Goal: Task Accomplishment & Management: Complete application form

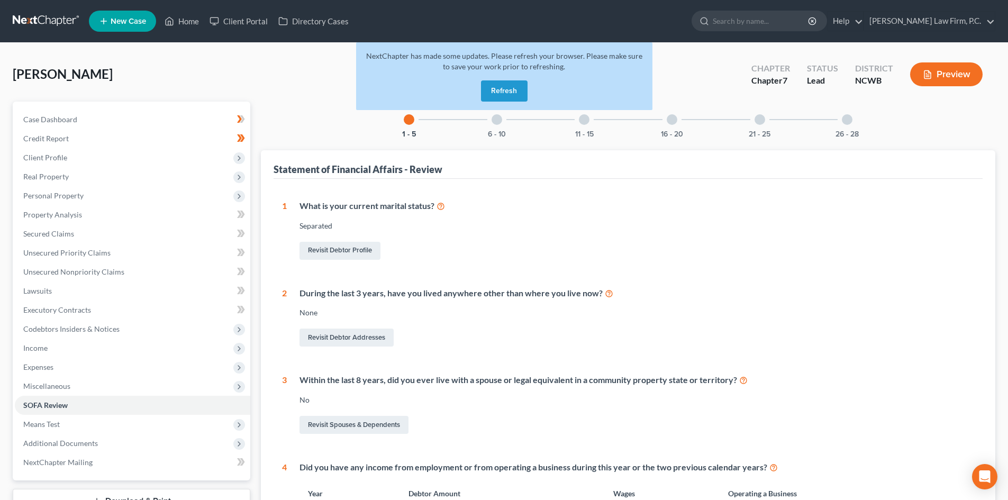
click at [507, 93] on button "Refresh" at bounding box center [504, 90] width 47 height 21
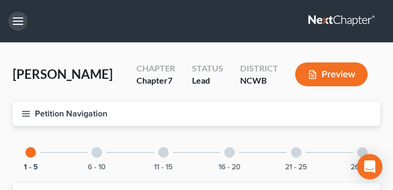
click at [18, 24] on button "button" at bounding box center [17, 21] width 19 height 19
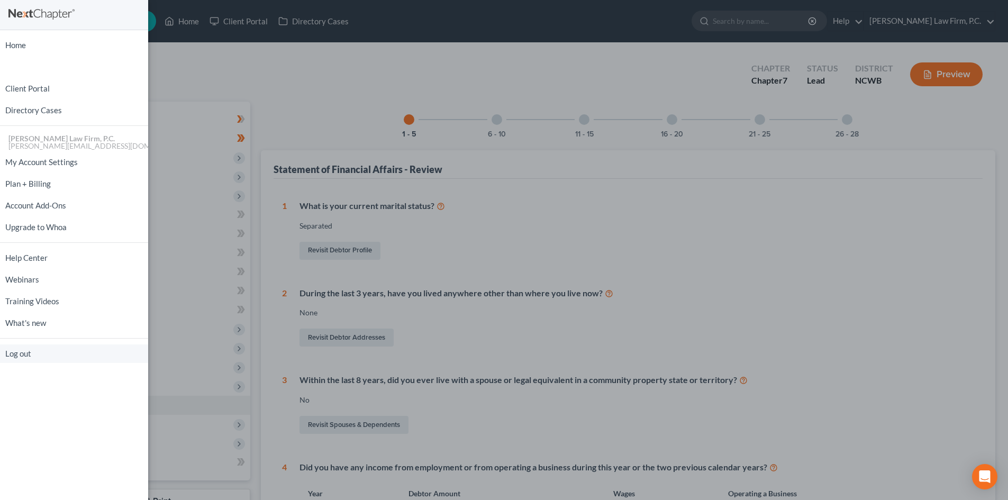
drag, startPoint x: 109, startPoint y: 359, endPoint x: 104, endPoint y: 360, distance: 5.4
click at [109, 360] on link "Log out" at bounding box center [74, 353] width 148 height 19
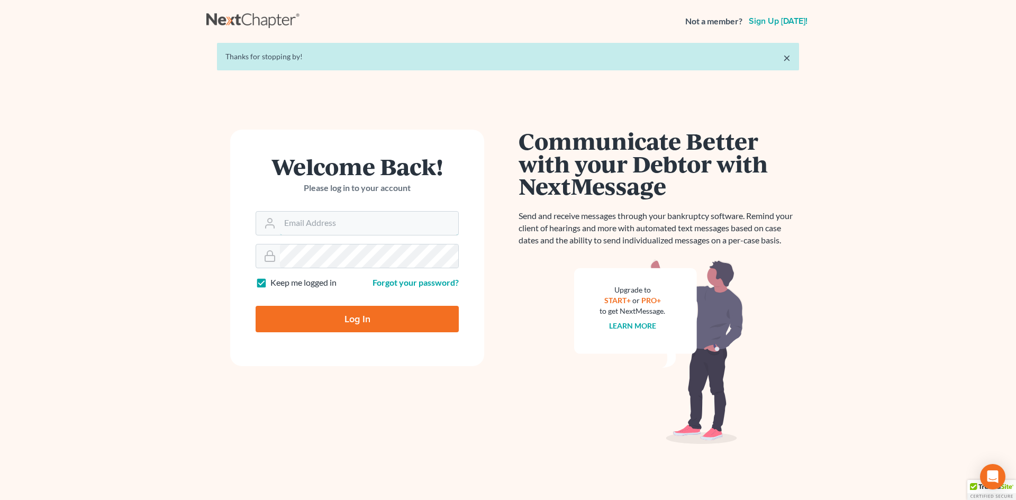
type input "[PERSON_NAME][EMAIL_ADDRESS][DOMAIN_NAME]"
click at [343, 342] on form "Welcome Back! Please log in to your account Email Address [PERSON_NAME][EMAIL_A…" at bounding box center [357, 248] width 254 height 237
click at [340, 320] on input "Log In" at bounding box center [357, 319] width 203 height 26
type input "Thinking..."
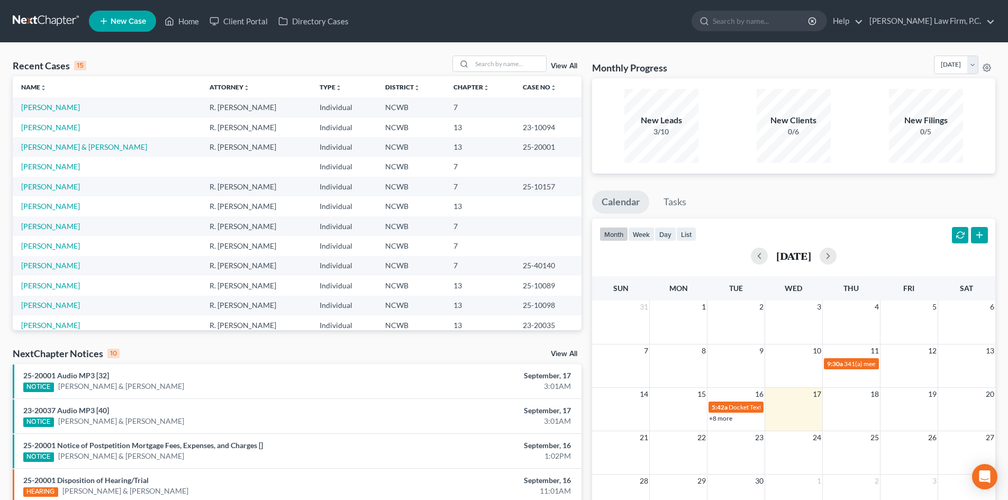
click at [110, 14] on link "New Case" at bounding box center [122, 21] width 67 height 21
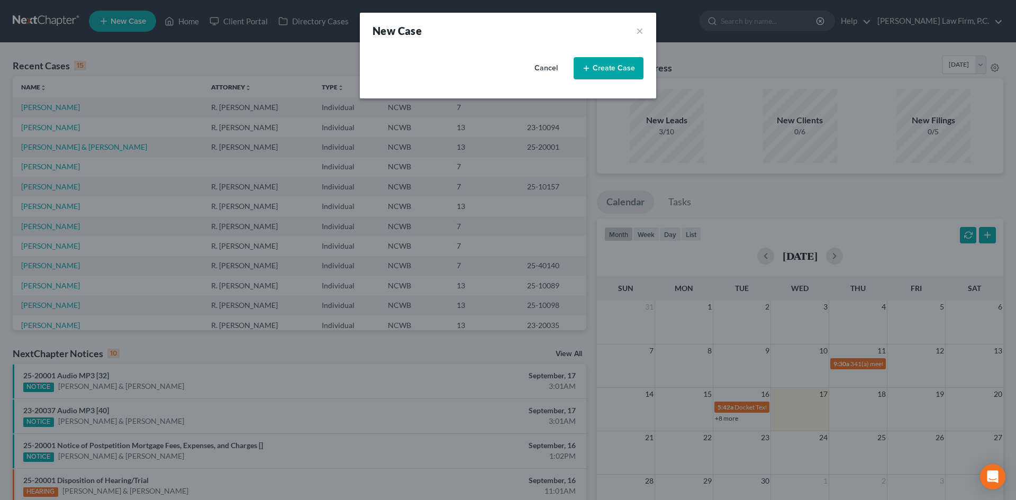
select select "59"
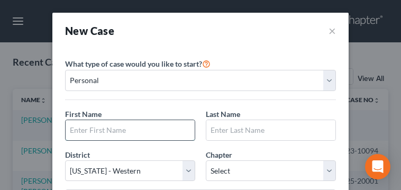
click at [101, 129] on input "text" at bounding box center [130, 130] width 129 height 20
type input "Stephanie"
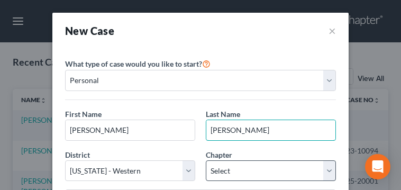
type input "Knowles"
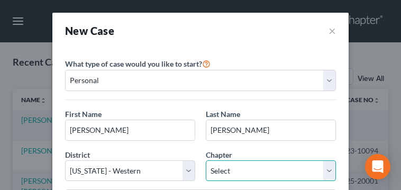
click at [273, 165] on select "Select 7 11 12 13" at bounding box center [271, 170] width 130 height 21
select select "0"
click at [206, 160] on select "Select 7 11 12 13" at bounding box center [271, 170] width 130 height 21
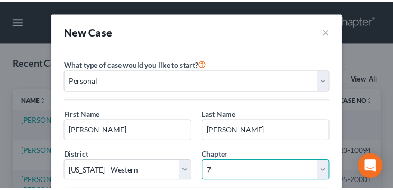
scroll to position [106, 0]
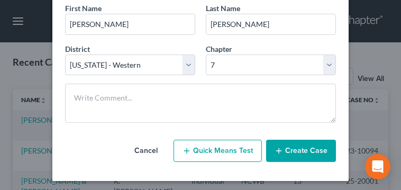
click at [302, 158] on button "Create Case" at bounding box center [301, 151] width 70 height 22
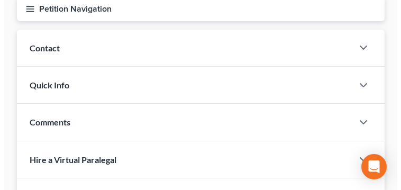
scroll to position [106, 0]
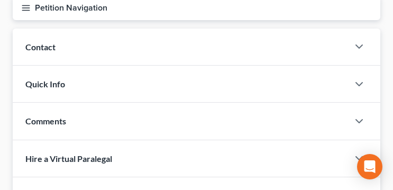
click at [73, 48] on div "Contact" at bounding box center [181, 47] width 336 height 37
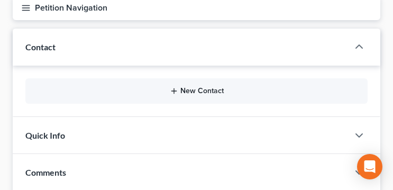
click at [190, 95] on button "New Contact" at bounding box center [196, 91] width 325 height 8
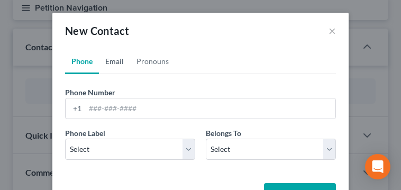
click at [112, 56] on link "Email" at bounding box center [114, 61] width 31 height 25
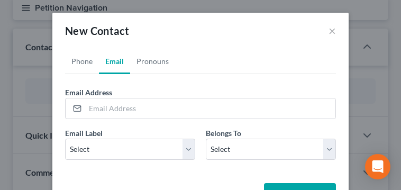
click at [118, 63] on link "Email" at bounding box center [114, 61] width 31 height 25
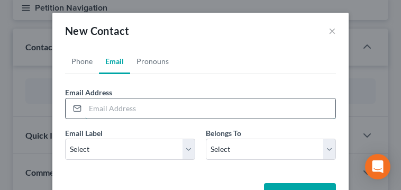
click at [110, 116] on input "email" at bounding box center [210, 108] width 250 height 20
paste input "sknowles2010@gmail.com"
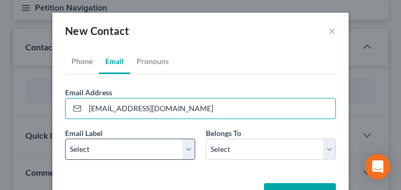
type input "sknowles2010@gmail.com"
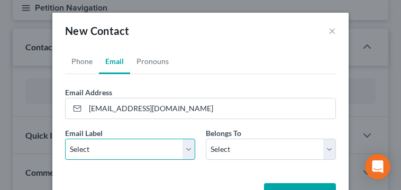
click at [133, 143] on select "Select Home Work Other" at bounding box center [130, 149] width 130 height 21
select select "0"
click at [65, 139] on select "Select Home Work Other" at bounding box center [130, 149] width 130 height 21
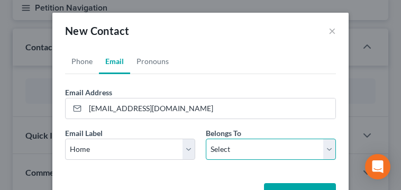
click at [222, 157] on select "Select Client Other" at bounding box center [271, 149] width 130 height 21
select select "0"
click at [206, 139] on select "Select Client Other" at bounding box center [271, 149] width 130 height 21
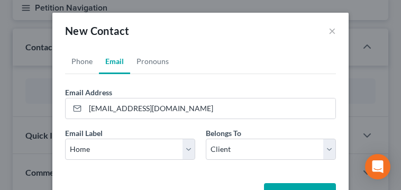
click at [386, 77] on div "New Contact × Phone Email Pronouns Phone Number * +1 Ext. Phone Label * Select …" at bounding box center [200, 95] width 401 height 190
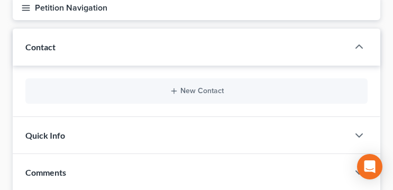
click at [219, 85] on div "New Contact" at bounding box center [196, 90] width 342 height 25
click at [203, 91] on button "New Contact" at bounding box center [196, 91] width 325 height 8
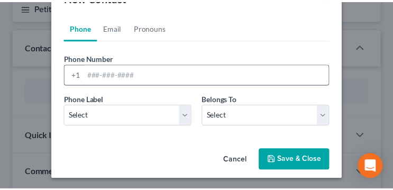
scroll to position [36, 0]
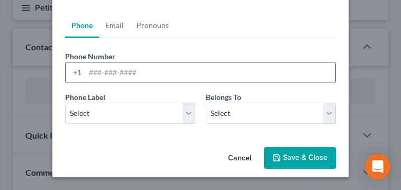
click at [95, 72] on input "tel" at bounding box center [210, 72] width 250 height 20
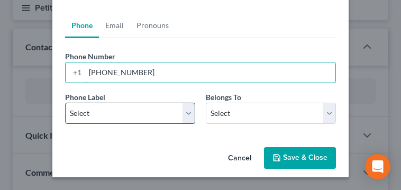
type input "828-551-9737"
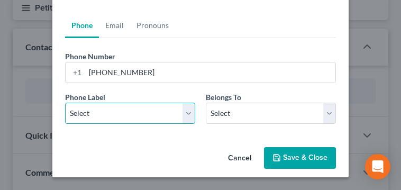
click at [132, 107] on select "Select Mobile Home Work Other" at bounding box center [130, 113] width 130 height 21
select select "0"
click at [65, 103] on select "Select Mobile Home Work Other" at bounding box center [130, 113] width 130 height 21
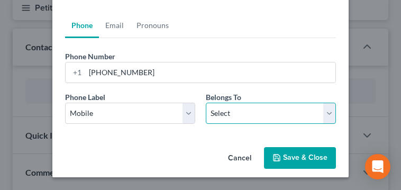
click at [223, 117] on select "Select Client Other" at bounding box center [271, 113] width 130 height 21
select select "0"
click at [206, 103] on select "Select Client Other" at bounding box center [271, 113] width 130 height 21
select select "0"
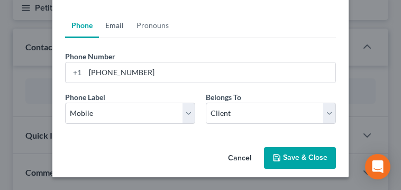
click at [109, 21] on link "Email" at bounding box center [114, 25] width 31 height 25
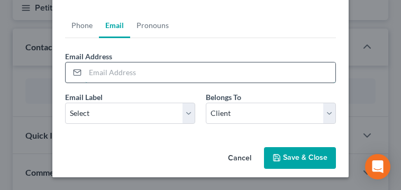
click at [128, 70] on input "email" at bounding box center [210, 72] width 250 height 20
paste input "sknowles2010@gmail.com"
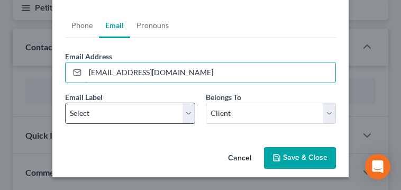
type input "sknowles2010@gmail.com"
click at [143, 115] on select "Select Home Work Other" at bounding box center [130, 113] width 130 height 21
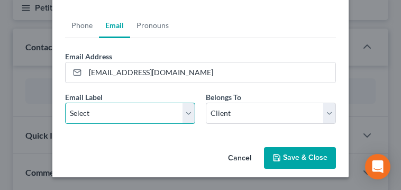
select select "0"
click at [65, 103] on select "Select Home Work Other" at bounding box center [130, 113] width 130 height 21
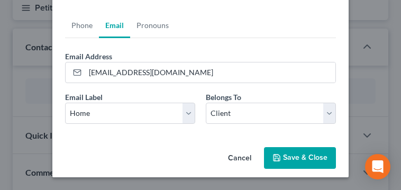
click at [300, 159] on button "Save & Close" at bounding box center [300, 158] width 72 height 22
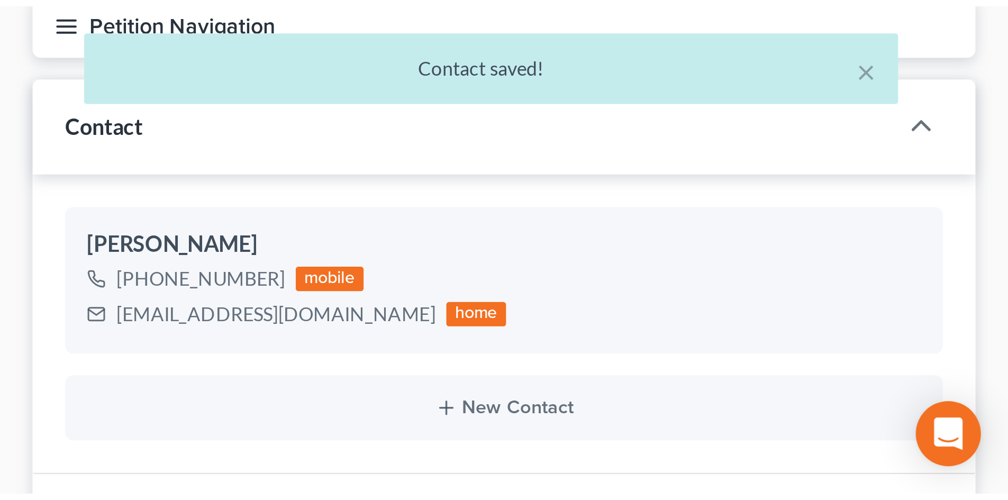
scroll to position [81, 0]
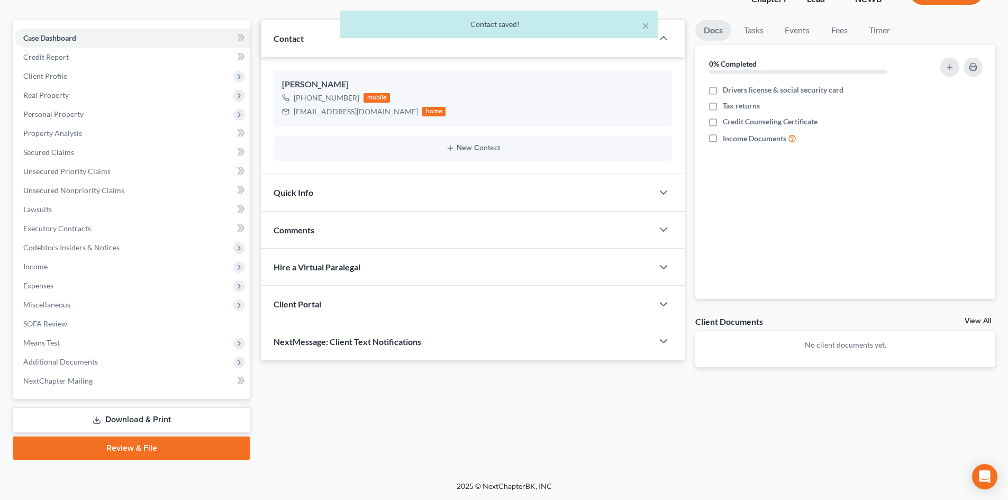
click at [416, 292] on div "Client Portal" at bounding box center [457, 304] width 392 height 37
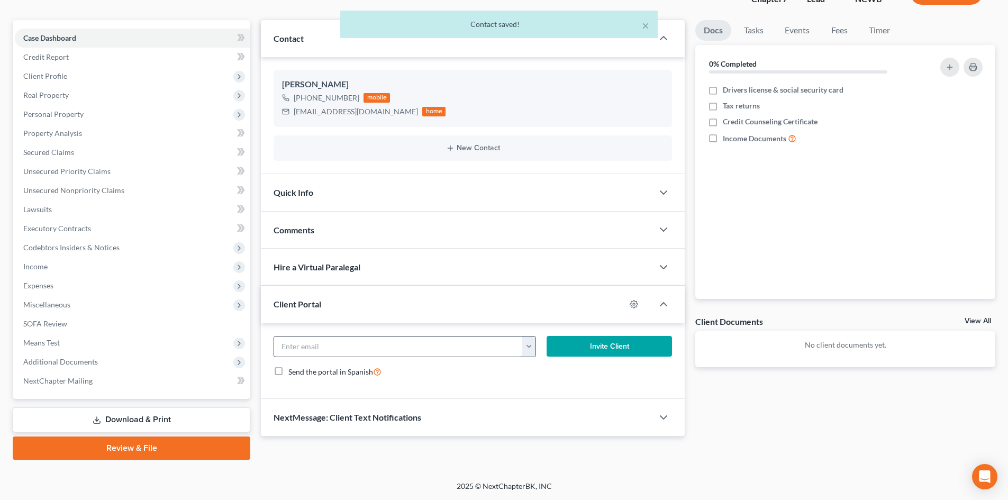
click at [423, 350] on input "email" at bounding box center [398, 347] width 249 height 20
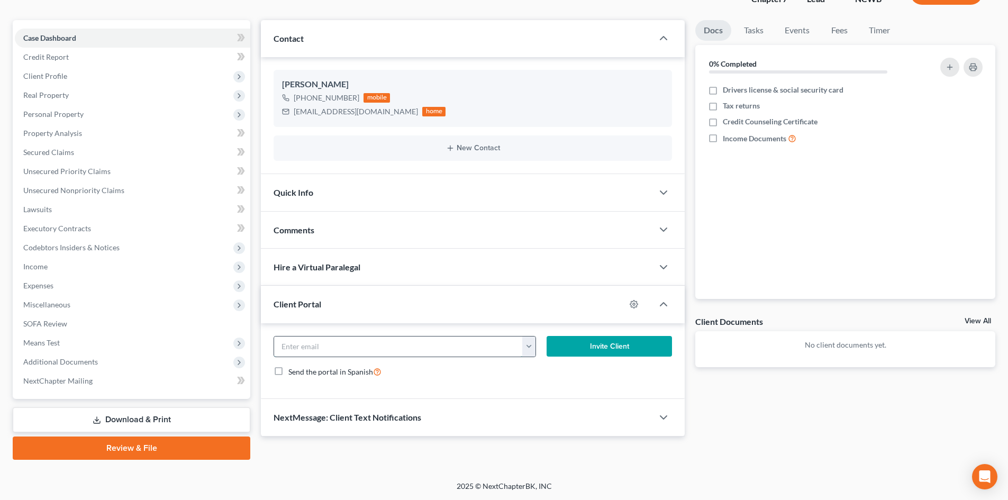
paste input "sknowles2010@gmail.com"
type input "sknowles2010@gmail.com"
click at [582, 343] on button "Invite Client" at bounding box center [610, 346] width 126 height 21
